Goal: Task Accomplishment & Management: Use online tool/utility

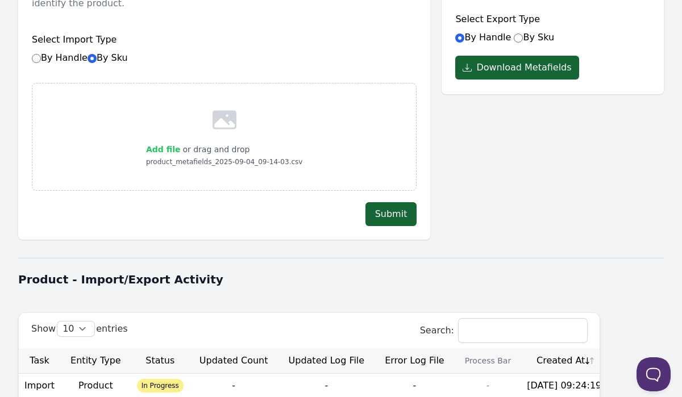
click at [166, 145] on span "Add file" at bounding box center [163, 149] width 34 height 9
click at [179, 142] on input "Add file" at bounding box center [179, 142] width 1 height 1
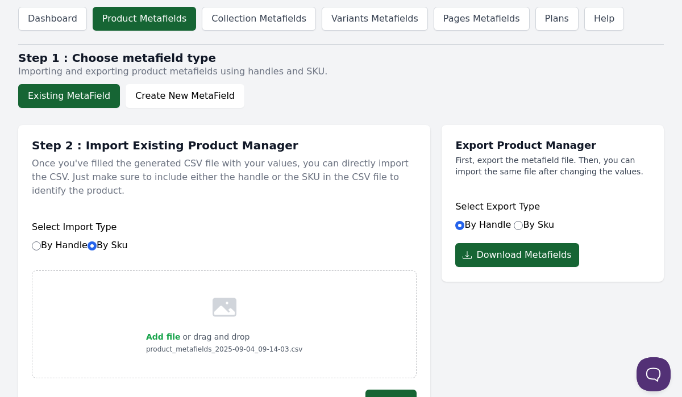
click at [518, 220] on label "By Sku" at bounding box center [533, 224] width 40 height 11
click at [518, 221] on input "By Sku" at bounding box center [517, 225] width 9 height 9
radio input "true"
click at [161, 332] on span "Add file" at bounding box center [163, 336] width 34 height 9
click at [179, 329] on input "Add file" at bounding box center [179, 329] width 1 height 1
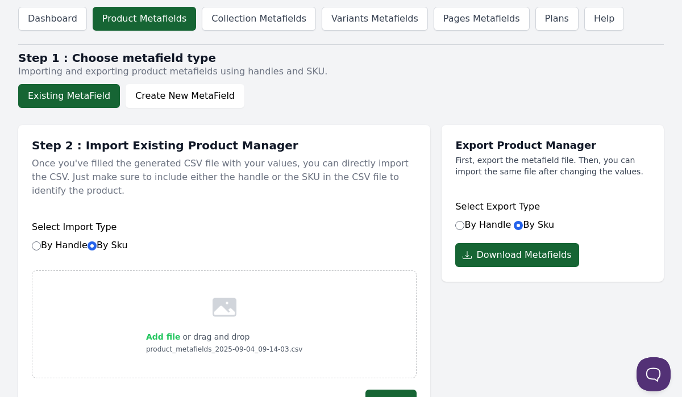
click at [161, 332] on span "Add file" at bounding box center [163, 336] width 34 height 9
click at [179, 329] on input "Add file" at bounding box center [179, 329] width 1 height 1
type input "C:\fakepath\product_metafields_2025-09-04_09-14-03 - product_metafields_2025-09…"
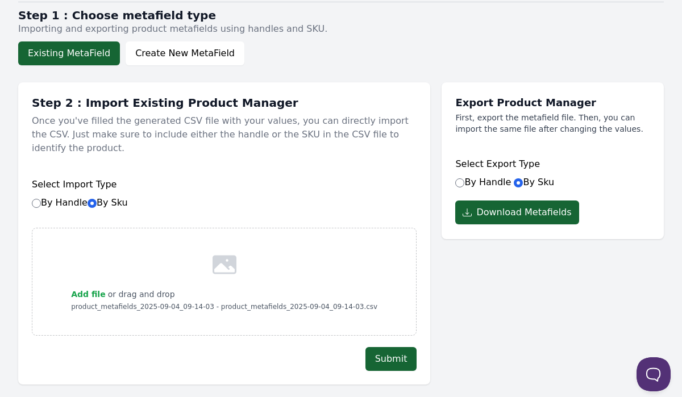
scroll to position [65, 0]
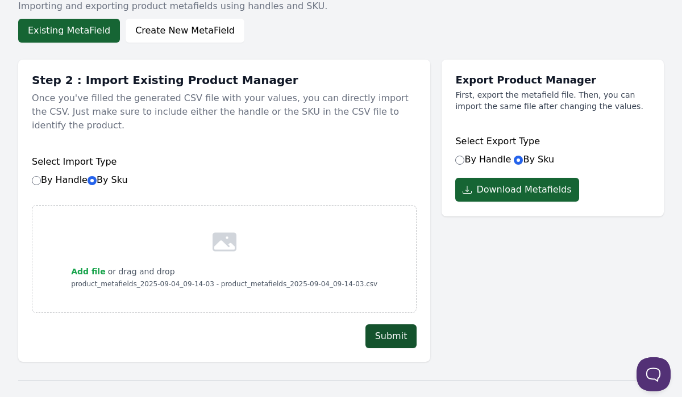
click at [383, 324] on button "Submit" at bounding box center [391, 336] width 52 height 24
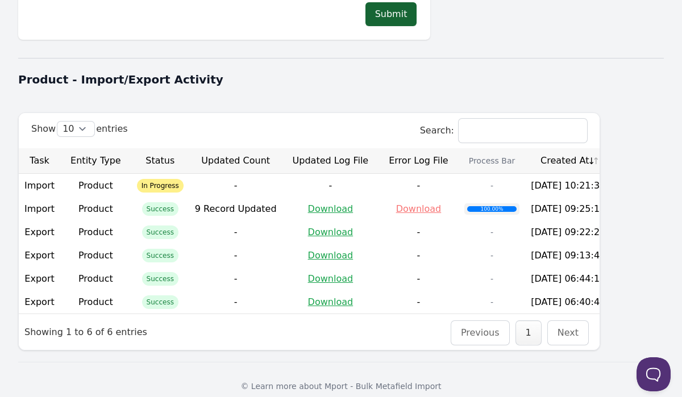
scroll to position [388, 0]
